Goal: Information Seeking & Learning: Learn about a topic

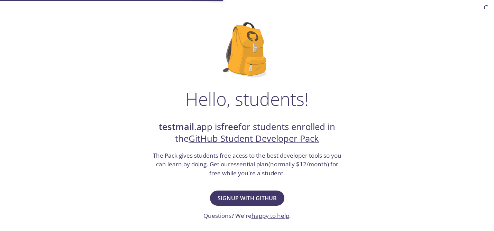
scroll to position [59, 0]
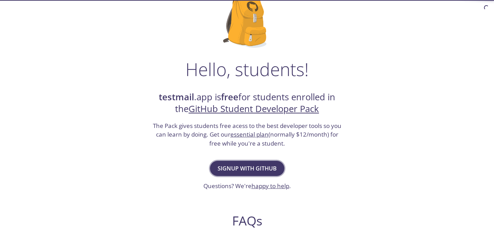
click at [252, 168] on span "Signup with GitHub" at bounding box center [247, 169] width 59 height 10
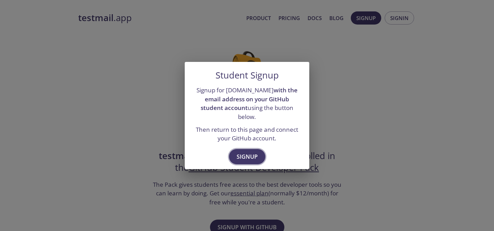
click at [249, 149] on button "Signup" at bounding box center [247, 156] width 36 height 15
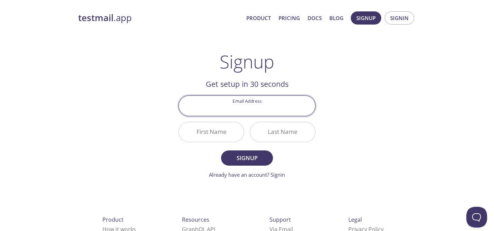
click at [95, 14] on strong "testmail" at bounding box center [95, 18] width 35 height 12
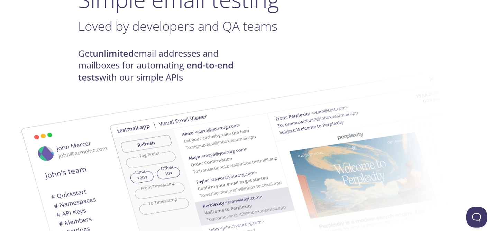
scroll to position [76, 0]
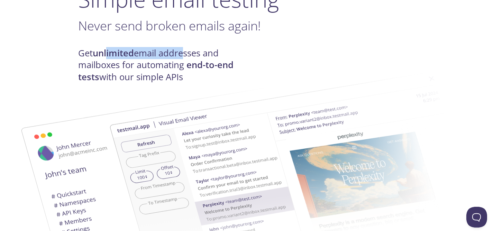
drag, startPoint x: 108, startPoint y: 57, endPoint x: 184, endPoint y: 53, distance: 76.9
click at [184, 53] on h4 "Get unlimited email addresses and mailboxes for automating end-to-end tests wit…" at bounding box center [162, 65] width 169 height 36
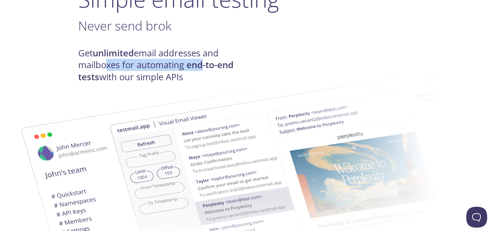
drag, startPoint x: 102, startPoint y: 61, endPoint x: 202, endPoint y: 61, distance: 99.6
click at [202, 61] on h4 "Get unlimited email addresses and mailboxes for automating end-to-end tests wit…" at bounding box center [162, 65] width 169 height 36
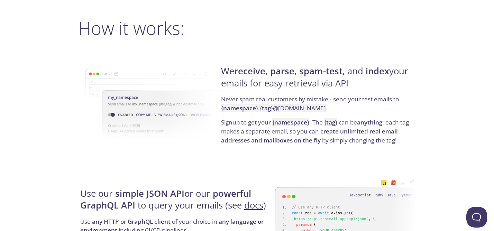
scroll to position [527, 0]
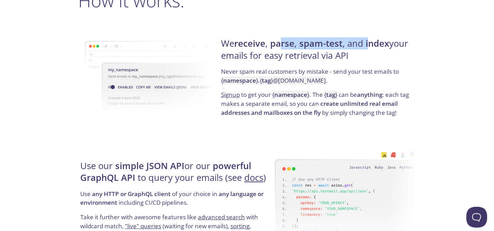
drag, startPoint x: 281, startPoint y: 46, endPoint x: 370, endPoint y: 39, distance: 89.5
click at [370, 39] on h4 "We receive , parse , spam-test , and index your emails for easy retrieval via A…" at bounding box center [317, 52] width 193 height 29
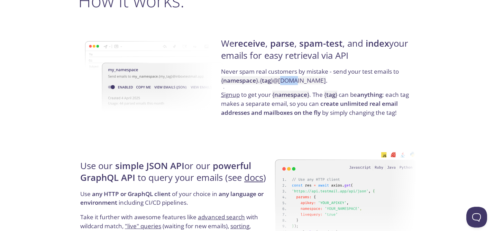
drag, startPoint x: 279, startPoint y: 81, endPoint x: 293, endPoint y: 81, distance: 13.9
click at [293, 81] on code "{ namespace } . { tag } @[DOMAIN_NAME]" at bounding box center [273, 80] width 105 height 8
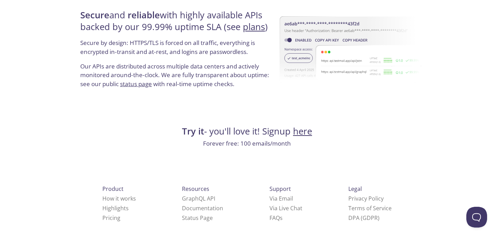
scroll to position [1351, 0]
